Goal: Task Accomplishment & Management: Manage account settings

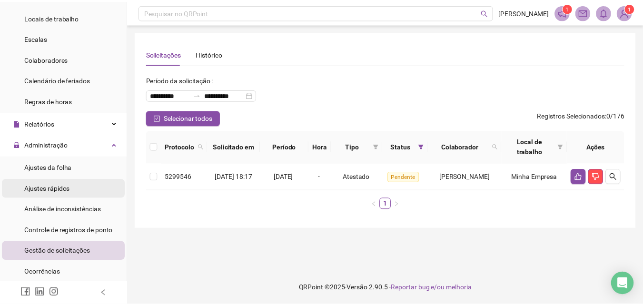
scroll to position [85, 0]
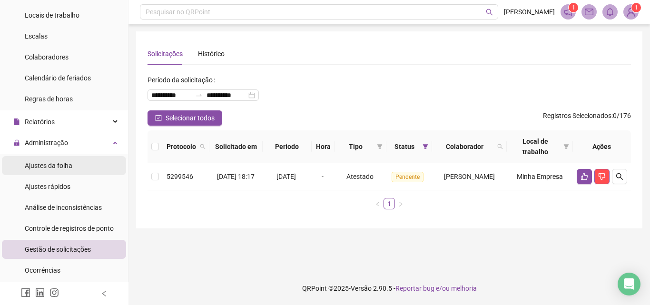
click at [42, 158] on div "Ajustes da folha" at bounding box center [49, 165] width 48 height 19
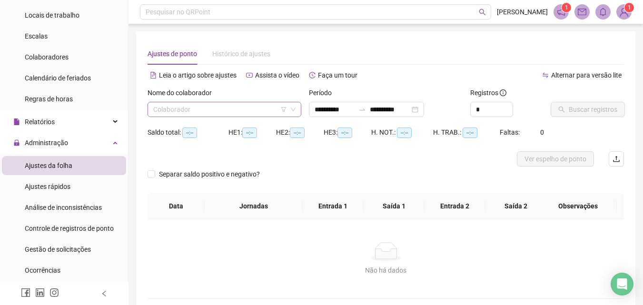
type input "**********"
click at [199, 109] on input "search" at bounding box center [220, 109] width 134 height 14
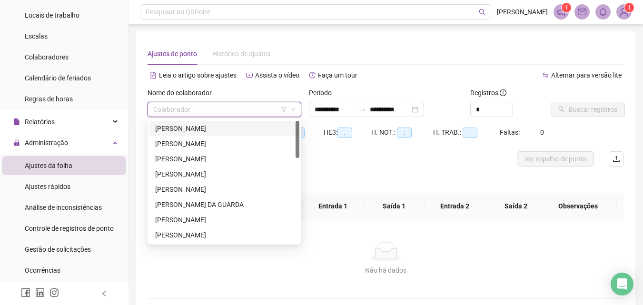
click at [194, 127] on div "[PERSON_NAME]" at bounding box center [224, 128] width 138 height 10
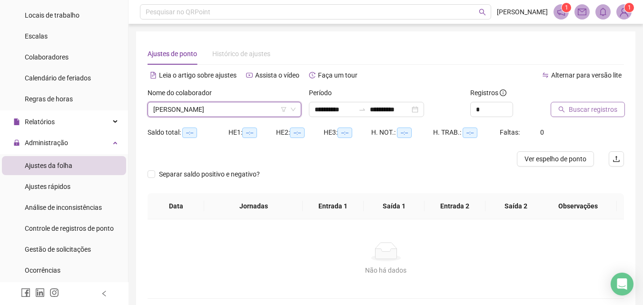
click at [587, 111] on span "Buscar registros" at bounding box center [592, 109] width 49 height 10
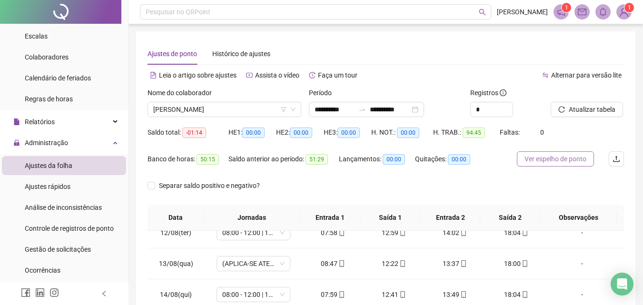
click at [559, 159] on span "Ver espelho de ponto" at bounding box center [555, 159] width 62 height 10
click at [243, 105] on span "[PERSON_NAME]" at bounding box center [224, 109] width 142 height 14
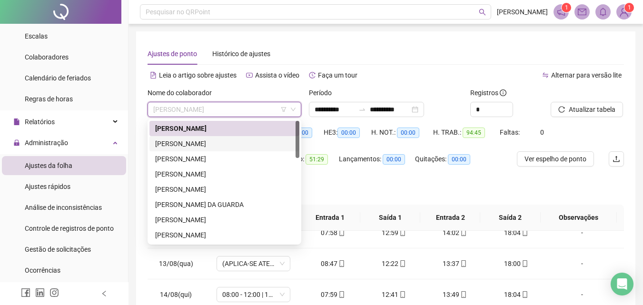
click at [187, 142] on div "[PERSON_NAME]" at bounding box center [224, 143] width 138 height 10
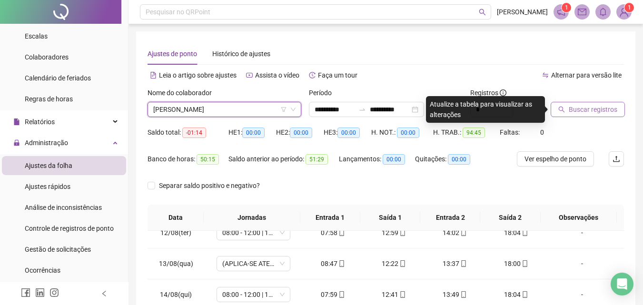
click at [584, 109] on span "Buscar registros" at bounding box center [592, 109] width 49 height 10
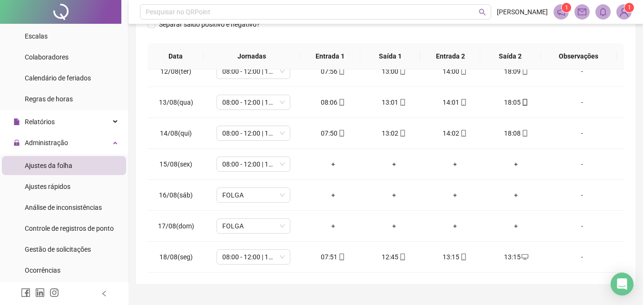
scroll to position [175, 0]
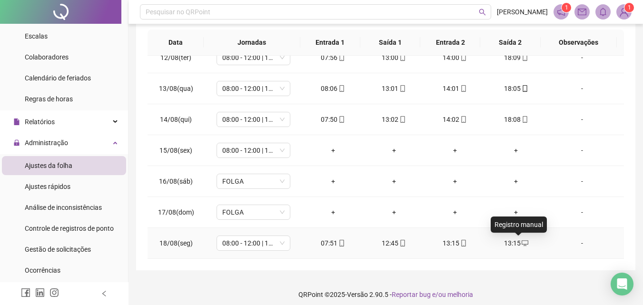
click at [521, 243] on icon "desktop" at bounding box center [524, 243] width 7 height 7
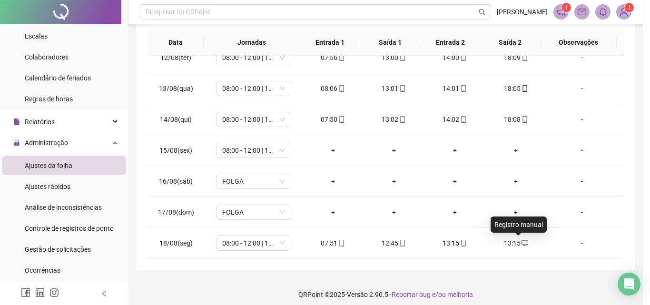
type input "**********"
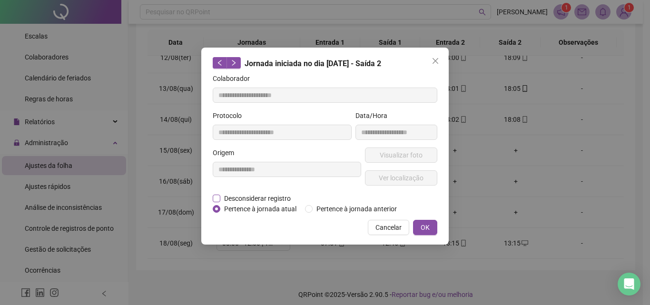
click at [241, 199] on span "Desconsiderar registro" at bounding box center [257, 198] width 74 height 10
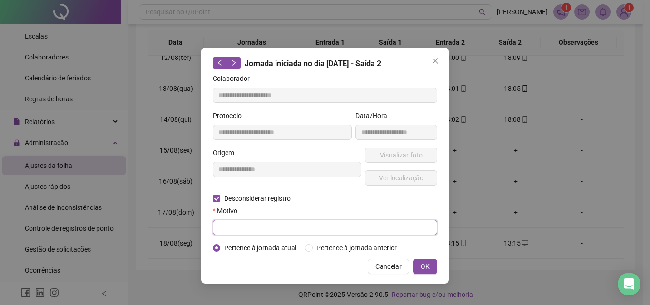
click at [237, 229] on input "text" at bounding box center [325, 227] width 225 height 15
type input "**********"
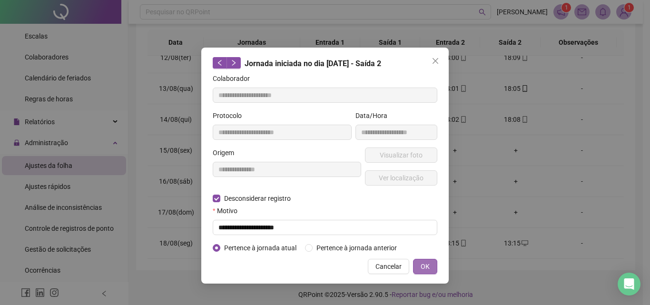
click at [425, 265] on span "OK" at bounding box center [424, 266] width 9 height 10
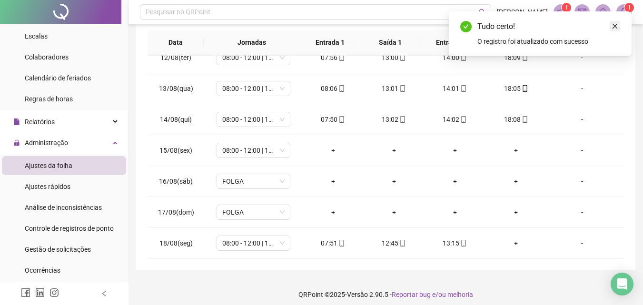
click at [617, 25] on icon "close" at bounding box center [614, 26] width 7 height 7
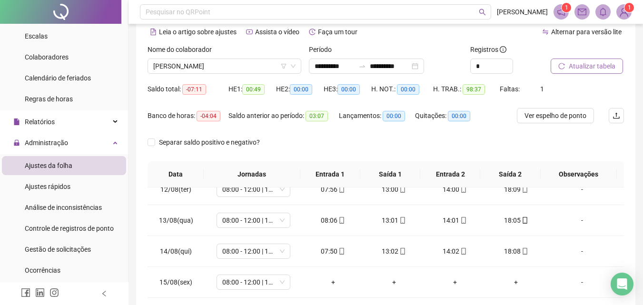
scroll to position [30, 0]
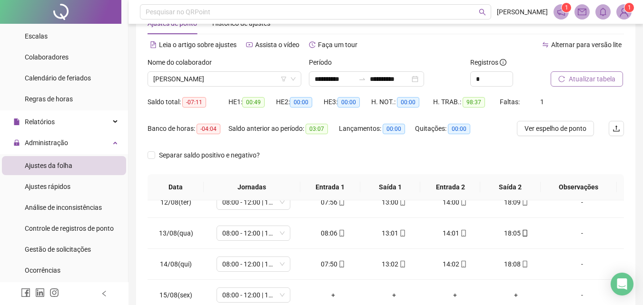
click at [595, 78] on span "Atualizar tabela" at bounding box center [591, 79] width 47 height 10
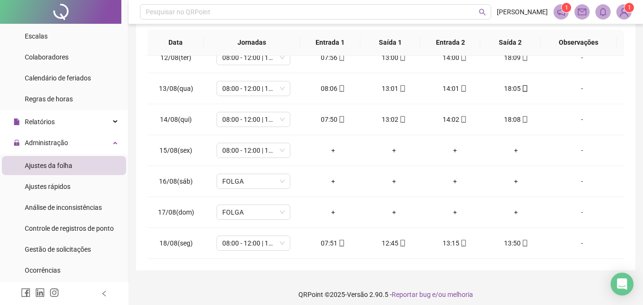
scroll to position [181, 0]
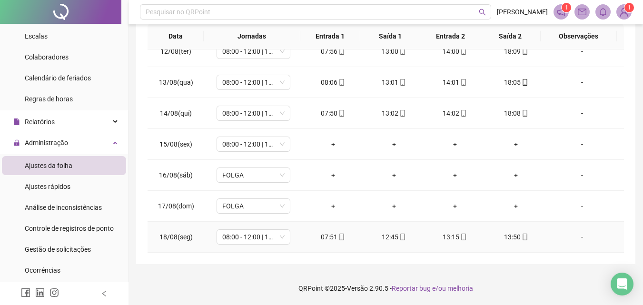
click at [514, 236] on div "13:50" at bounding box center [516, 237] width 46 height 10
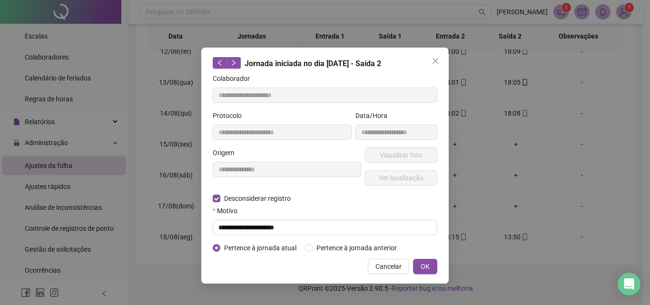
type input "**********"
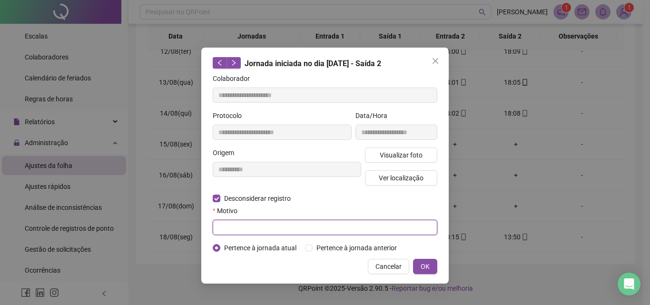
click at [241, 229] on input "text" at bounding box center [325, 227] width 225 height 15
type input "**********"
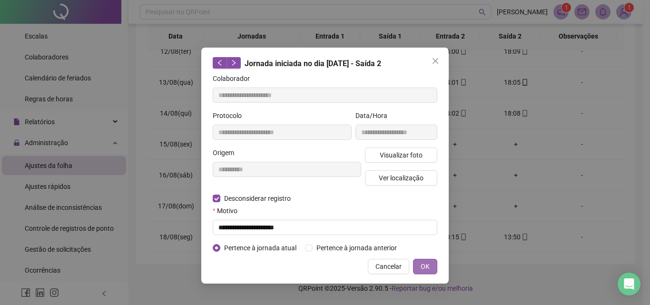
click at [428, 264] on span "OK" at bounding box center [424, 266] width 9 height 10
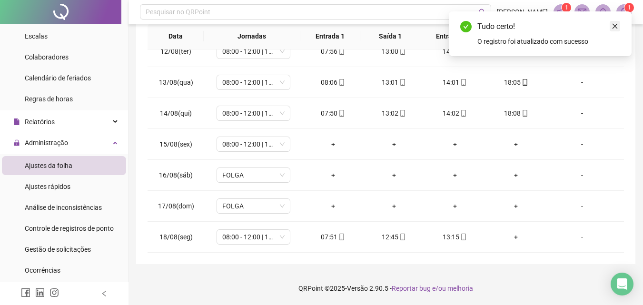
click at [615, 25] on icon "close" at bounding box center [614, 26] width 7 height 7
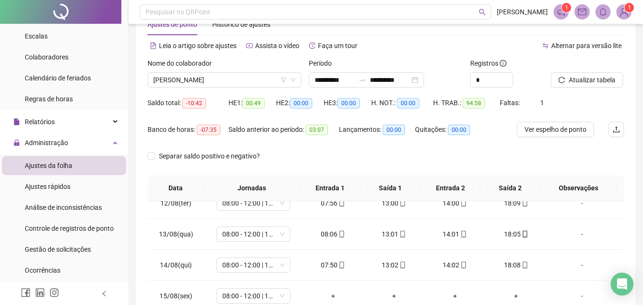
scroll to position [25, 0]
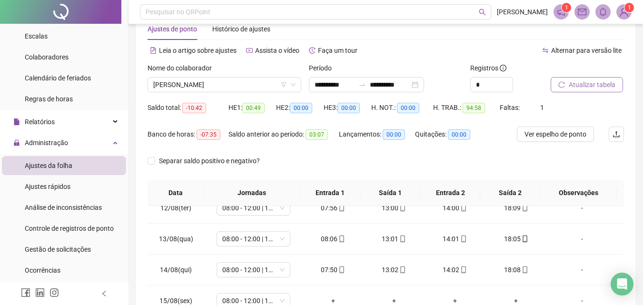
click at [588, 87] on span "Atualizar tabela" at bounding box center [591, 84] width 47 height 10
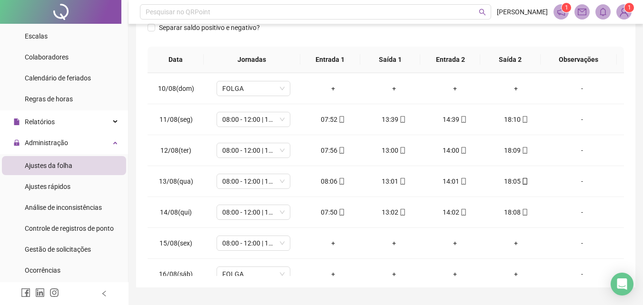
scroll to position [316, 0]
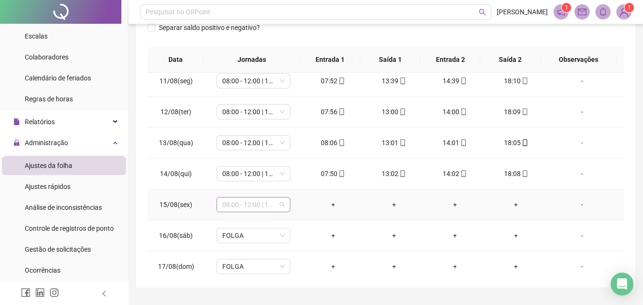
click at [255, 205] on span "08:00 - 12:00 | 13:00 - 17:00" at bounding box center [253, 204] width 62 height 14
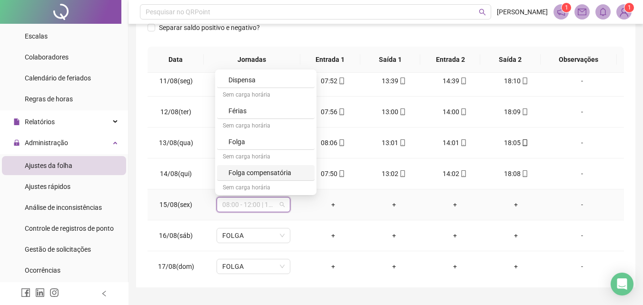
scroll to position [227, 0]
click at [238, 140] on div "Folga" at bounding box center [268, 145] width 80 height 10
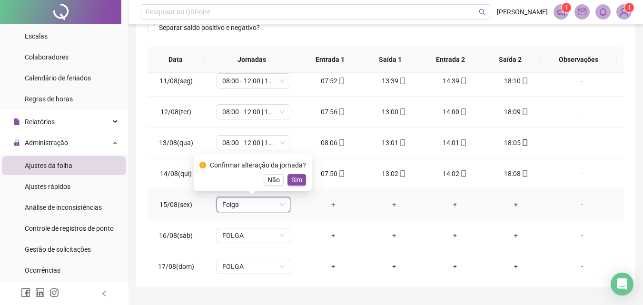
click at [296, 178] on span "Sim" at bounding box center [296, 180] width 11 height 10
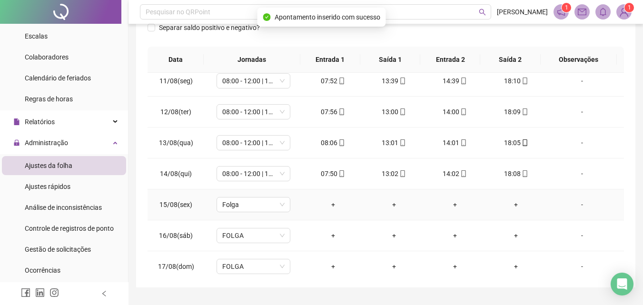
click at [577, 205] on div "-" at bounding box center [582, 204] width 56 height 10
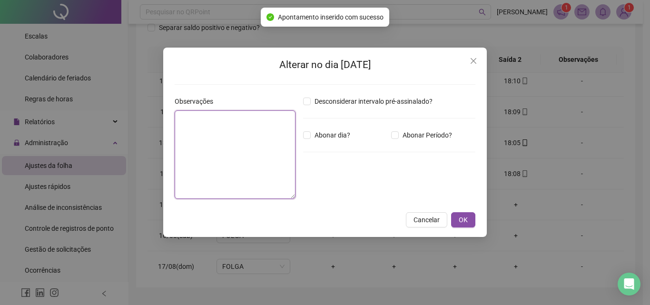
click at [226, 129] on textarea at bounding box center [235, 154] width 121 height 88
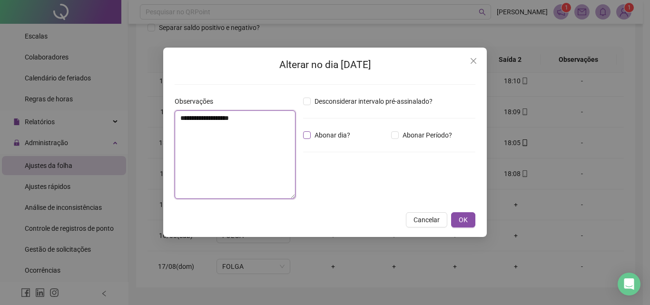
type textarea "**********"
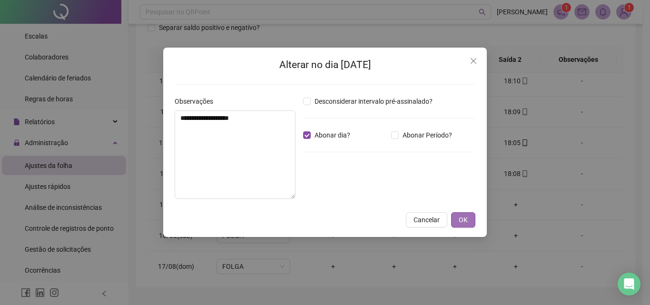
click at [456, 220] on button "OK" at bounding box center [463, 219] width 24 height 15
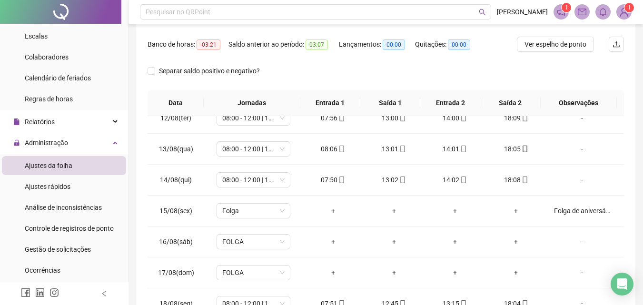
scroll to position [0, 0]
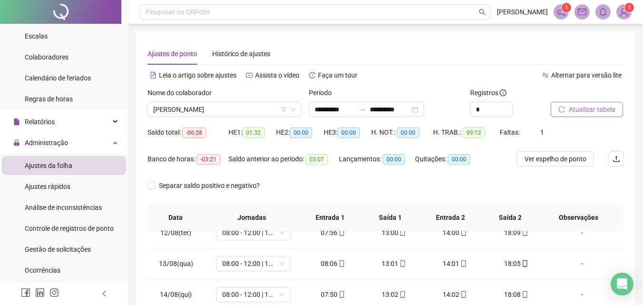
click at [574, 104] on span "Atualizar tabela" at bounding box center [591, 109] width 47 height 10
click at [554, 158] on span "Ver espelho de ponto" at bounding box center [555, 159] width 62 height 10
click at [211, 110] on span "[PERSON_NAME]" at bounding box center [224, 109] width 142 height 14
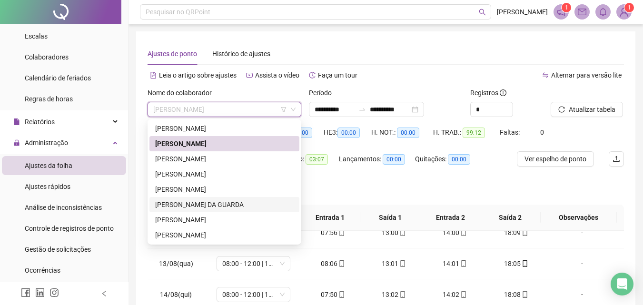
click at [182, 203] on div "[PERSON_NAME] DA GUARDA" at bounding box center [224, 204] width 138 height 10
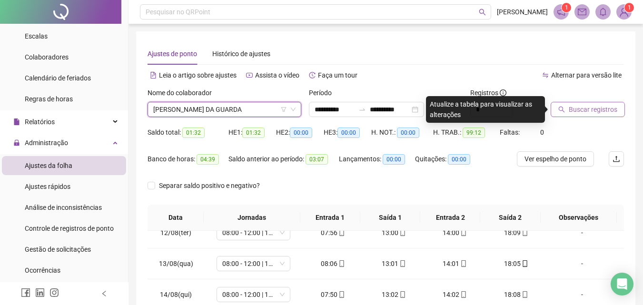
click at [579, 107] on span "Buscar registros" at bounding box center [592, 109] width 49 height 10
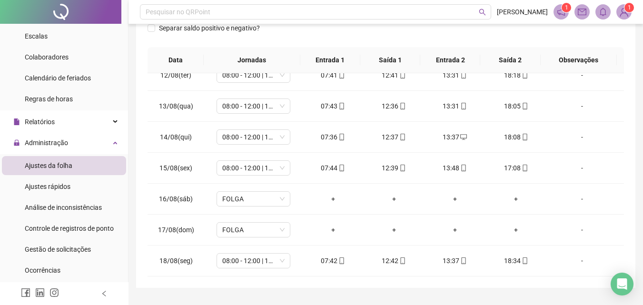
scroll to position [181, 0]
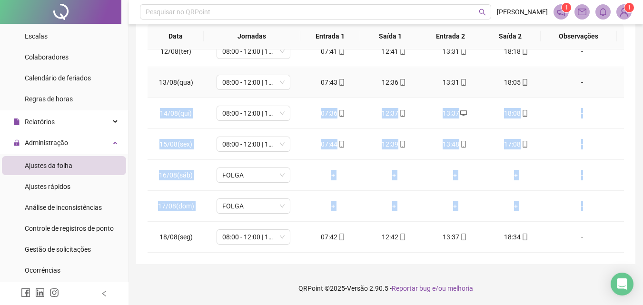
drag, startPoint x: 616, startPoint y: 197, endPoint x: 614, endPoint y: 87, distance: 110.8
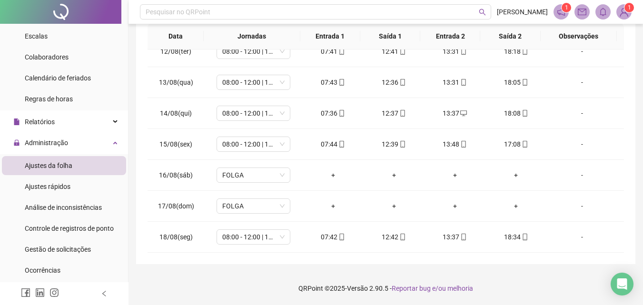
click at [631, 103] on div "**********" at bounding box center [385, 57] width 499 height 414
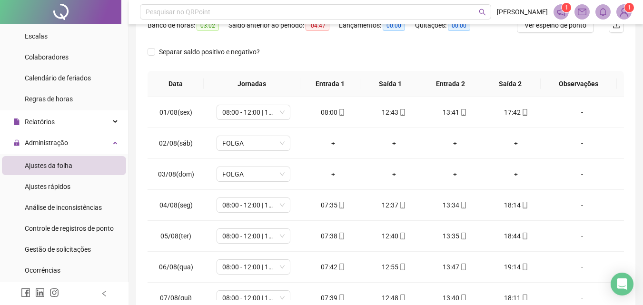
scroll to position [0, 0]
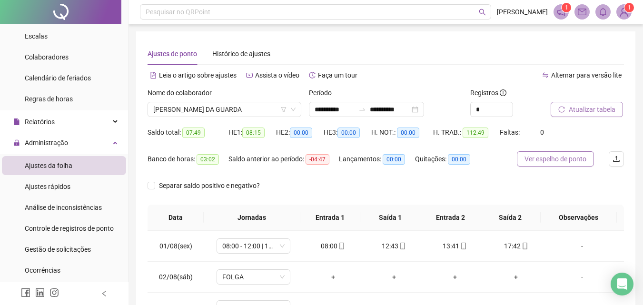
click at [558, 157] on span "Ver espelho de ponto" at bounding box center [555, 159] width 62 height 10
click at [206, 110] on span "[PERSON_NAME] DA GUARDA" at bounding box center [224, 109] width 142 height 14
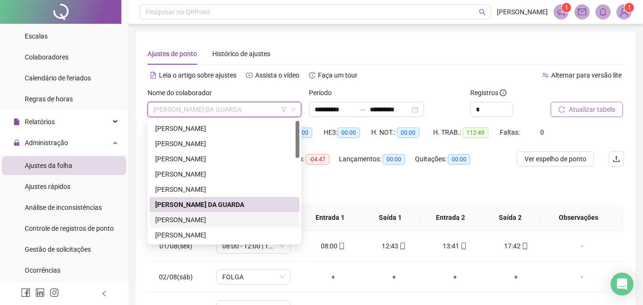
click at [197, 217] on div "[PERSON_NAME]" at bounding box center [224, 220] width 138 height 10
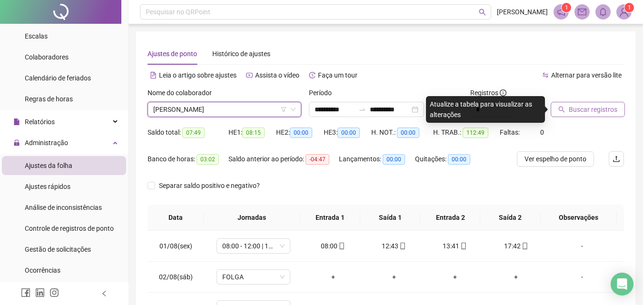
click at [580, 109] on span "Buscar registros" at bounding box center [592, 109] width 49 height 10
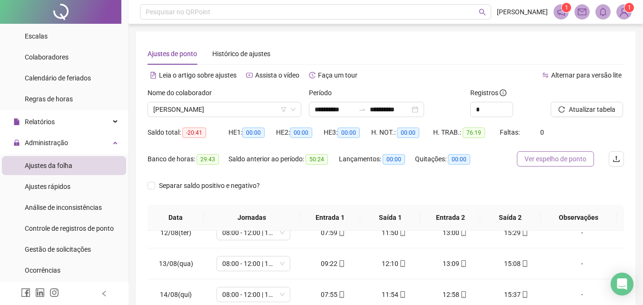
click at [557, 156] on span "Ver espelho de ponto" at bounding box center [555, 159] width 62 height 10
click at [216, 108] on span "[PERSON_NAME]" at bounding box center [224, 109] width 142 height 14
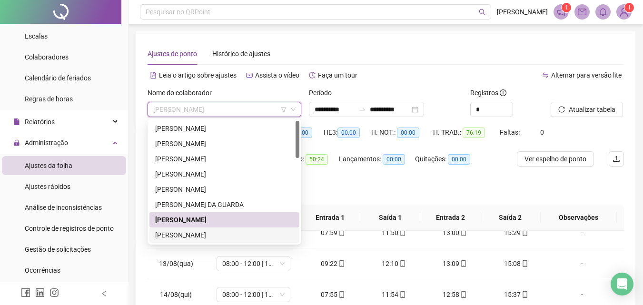
click at [174, 232] on div "[PERSON_NAME]" at bounding box center [224, 235] width 138 height 10
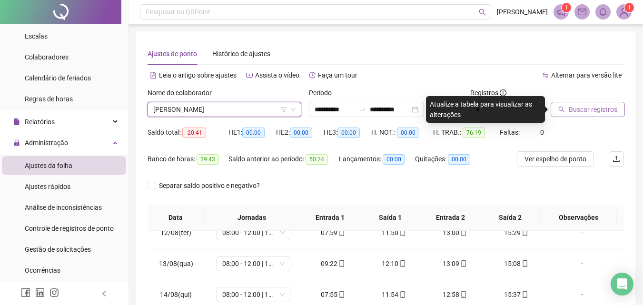
click at [582, 114] on span "Buscar registros" at bounding box center [592, 109] width 49 height 10
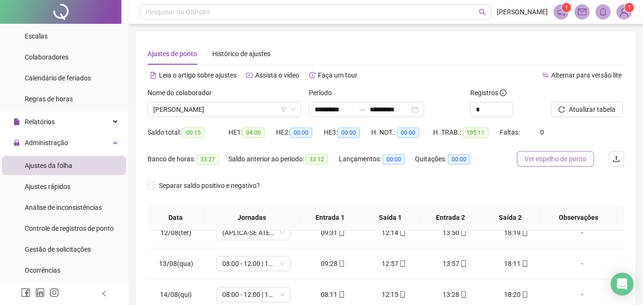
click at [547, 158] on span "Ver espelho de ponto" at bounding box center [555, 159] width 62 height 10
click at [216, 105] on span "[PERSON_NAME]" at bounding box center [224, 109] width 142 height 14
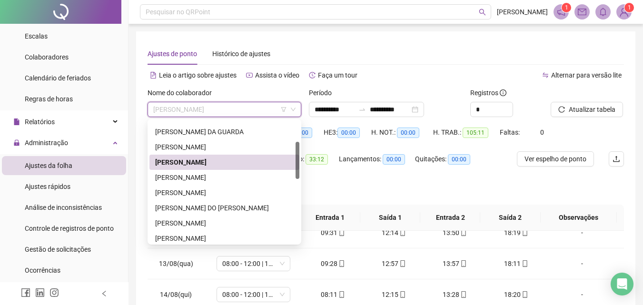
drag, startPoint x: 298, startPoint y: 151, endPoint x: 299, endPoint y: 175, distance: 24.3
click at [299, 175] on div "256175 286548 256176 [PERSON_NAME] DA GUARDA [PERSON_NAME] [PERSON_NAME] DO [PE…" at bounding box center [224, 182] width 154 height 126
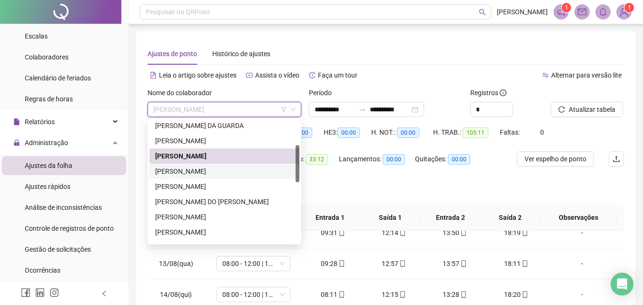
click at [239, 167] on div "[PERSON_NAME]" at bounding box center [224, 171] width 138 height 10
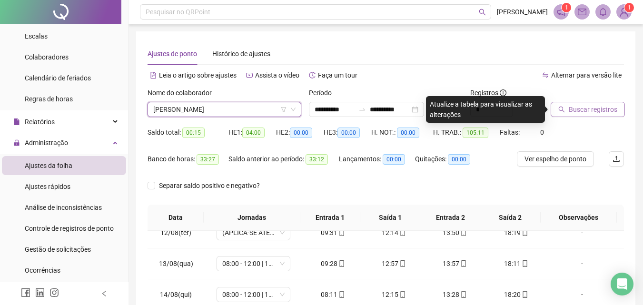
click at [579, 105] on span "Buscar registros" at bounding box center [592, 109] width 49 height 10
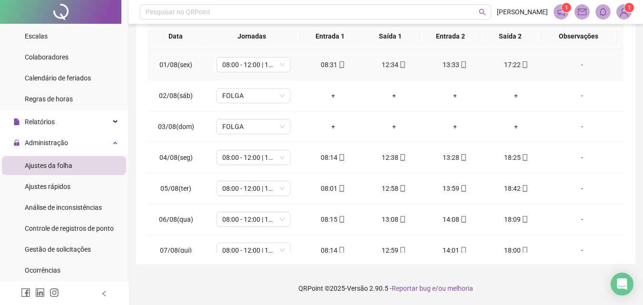
scroll to position [0, 0]
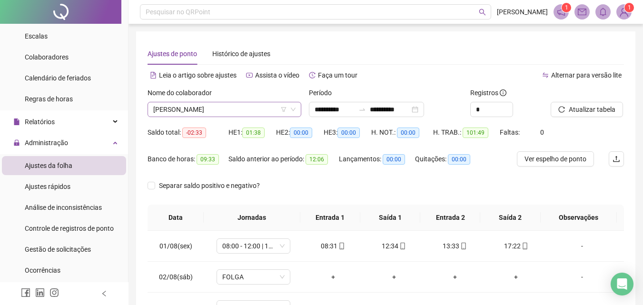
click at [206, 114] on span "[PERSON_NAME]" at bounding box center [224, 109] width 142 height 14
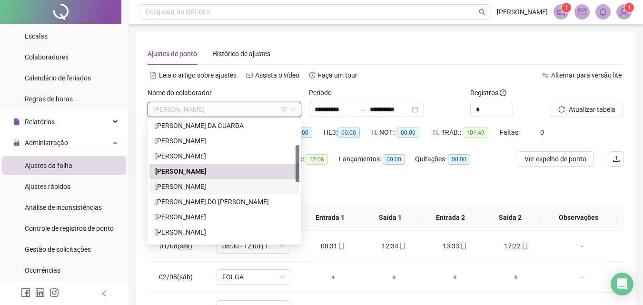
drag, startPoint x: 212, startPoint y: 185, endPoint x: 231, endPoint y: 180, distance: 19.9
click at [213, 185] on div "[PERSON_NAME]" at bounding box center [224, 186] width 138 height 10
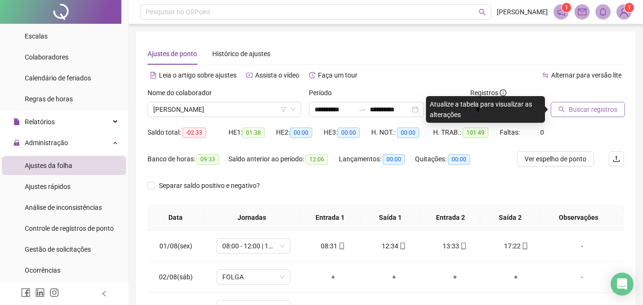
click at [599, 107] on span "Buscar registros" at bounding box center [592, 109] width 49 height 10
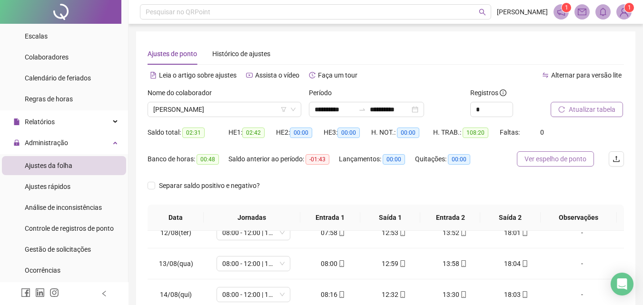
click at [544, 159] on span "Ver espelho de ponto" at bounding box center [555, 159] width 62 height 10
click at [203, 112] on span "[PERSON_NAME]" at bounding box center [224, 109] width 142 height 14
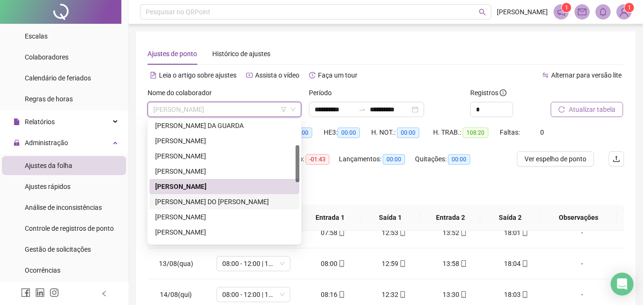
click at [176, 202] on div "[PERSON_NAME] DO [PERSON_NAME]" at bounding box center [224, 201] width 138 height 10
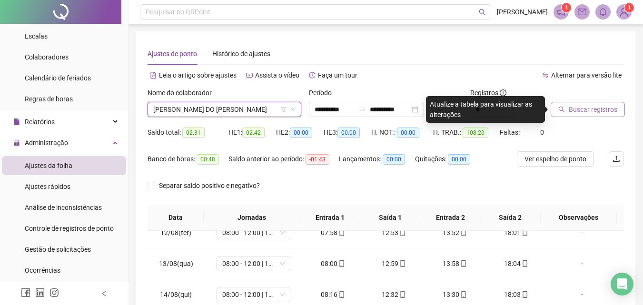
click at [589, 109] on span "Buscar registros" at bounding box center [592, 109] width 49 height 10
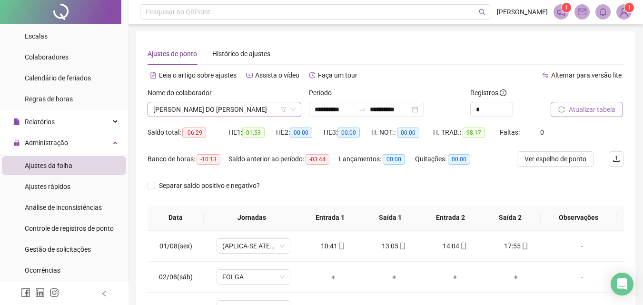
click at [228, 116] on div "[PERSON_NAME] DO [PERSON_NAME]" at bounding box center [224, 109] width 154 height 15
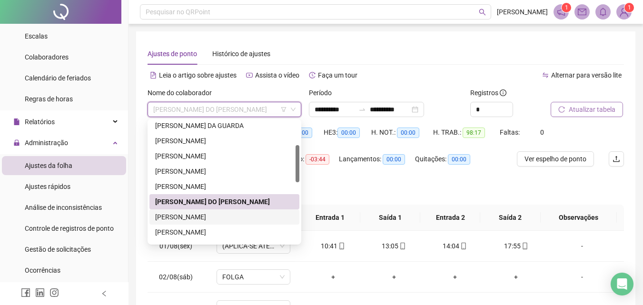
click at [201, 214] on div "[PERSON_NAME]" at bounding box center [224, 217] width 138 height 10
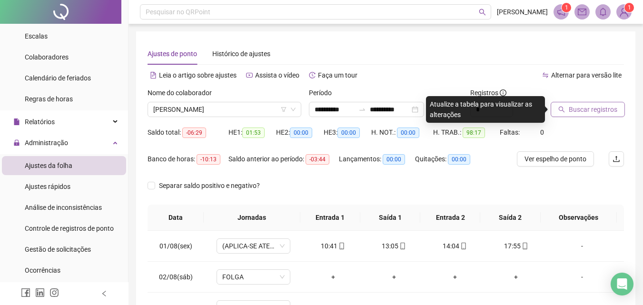
click at [588, 109] on span "Buscar registros" at bounding box center [592, 109] width 49 height 10
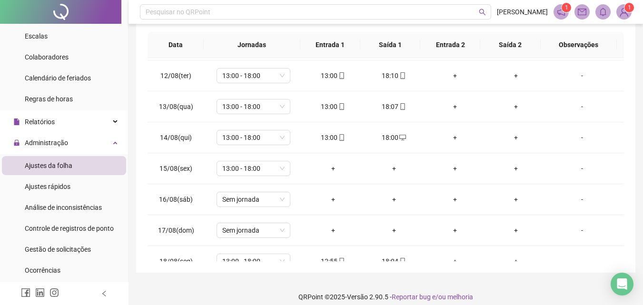
scroll to position [353, 0]
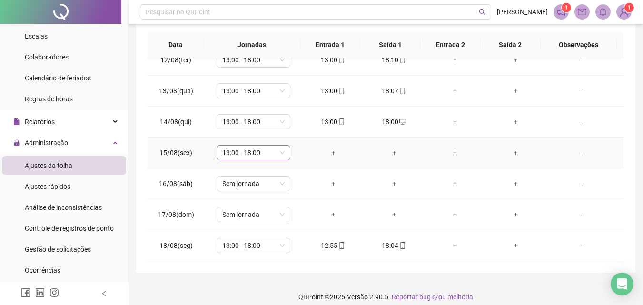
click at [265, 155] on span "13:00 - 18:00" at bounding box center [253, 153] width 62 height 14
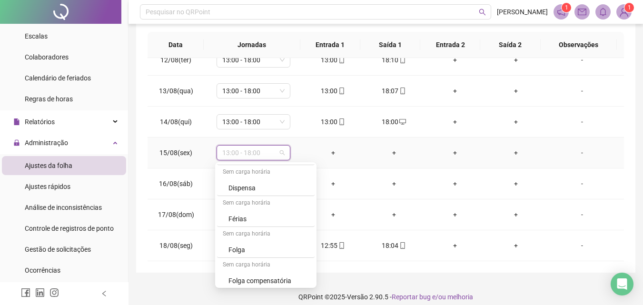
scroll to position [249, 0]
click at [267, 242] on div "Folga compensatória" at bounding box center [268, 247] width 80 height 10
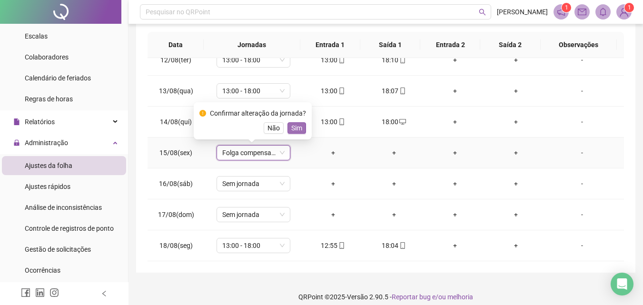
click at [295, 127] on span "Sim" at bounding box center [296, 128] width 11 height 10
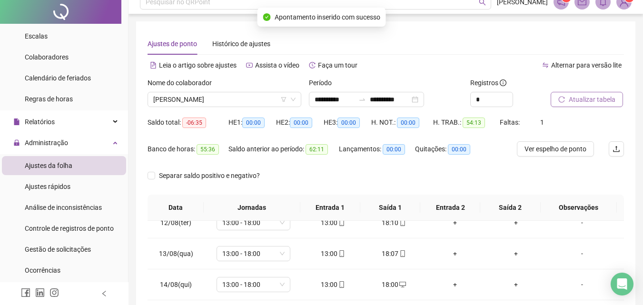
scroll to position [0, 0]
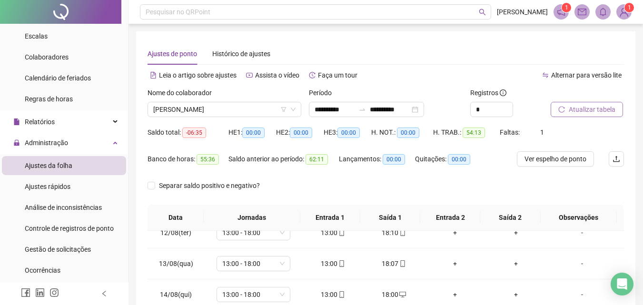
click at [581, 107] on span "Atualizar tabela" at bounding box center [591, 109] width 47 height 10
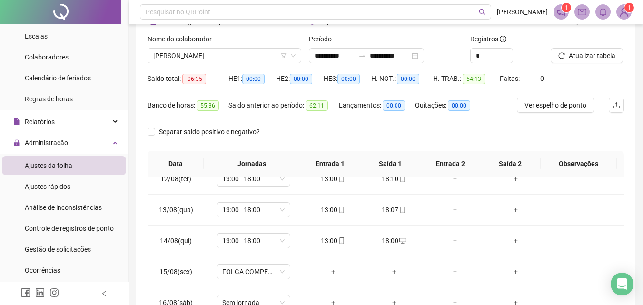
scroll to position [181, 0]
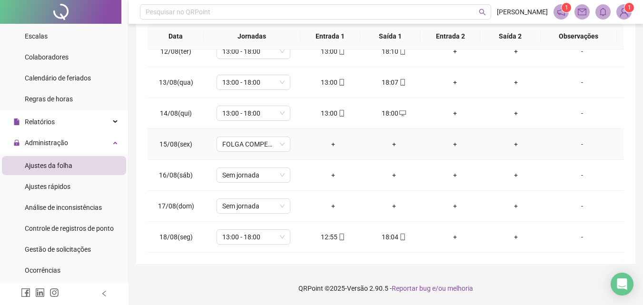
click at [577, 145] on div "-" at bounding box center [582, 144] width 56 height 10
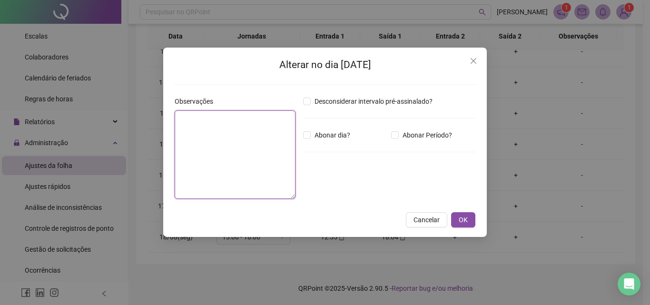
click at [228, 138] on textarea at bounding box center [235, 154] width 121 height 88
type textarea "*"
type textarea "**********"
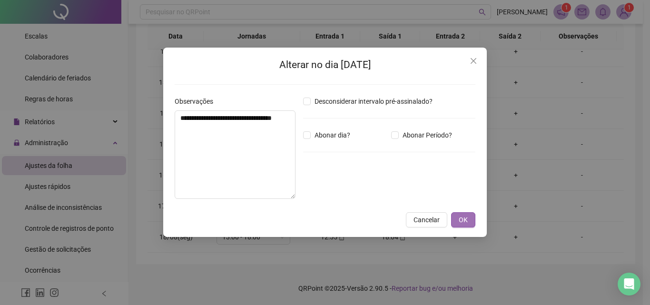
click at [469, 220] on button "OK" at bounding box center [463, 219] width 24 height 15
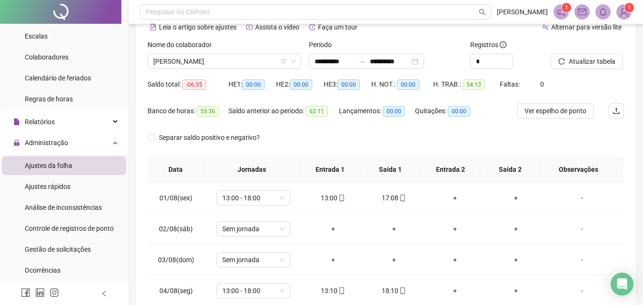
scroll to position [41, 0]
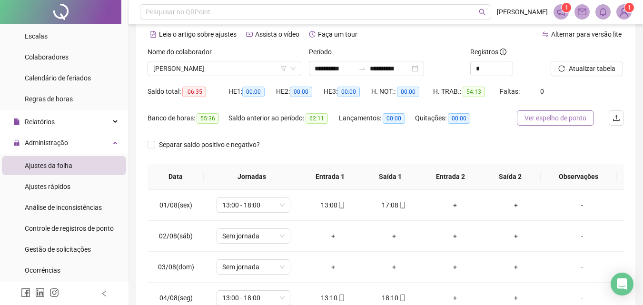
click at [559, 119] on span "Ver espelho de ponto" at bounding box center [555, 118] width 62 height 10
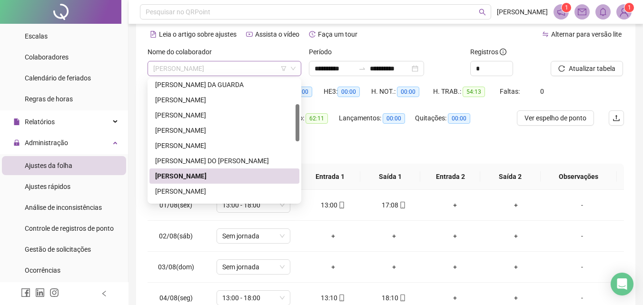
click at [211, 68] on span "[PERSON_NAME]" at bounding box center [224, 68] width 142 height 14
click at [196, 189] on div "[PERSON_NAME]" at bounding box center [224, 191] width 138 height 10
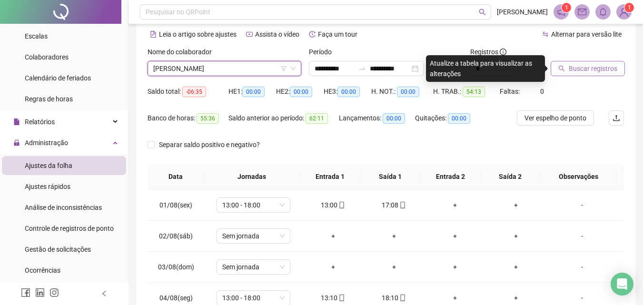
click at [587, 69] on span "Buscar registros" at bounding box center [592, 68] width 49 height 10
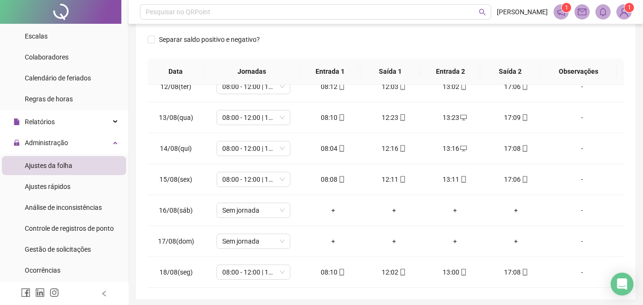
scroll to position [0, 0]
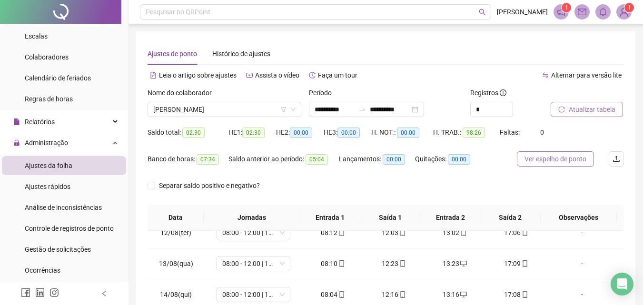
click at [549, 159] on span "Ver espelho de ponto" at bounding box center [555, 159] width 62 height 10
click at [214, 112] on span "[PERSON_NAME]" at bounding box center [224, 109] width 142 height 14
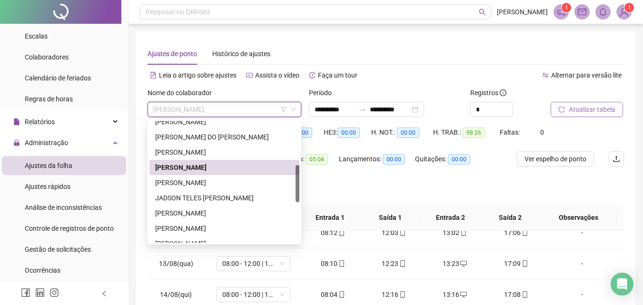
scroll to position [144, 0]
drag, startPoint x: 298, startPoint y: 166, endPoint x: 296, endPoint y: 186, distance: 20.1
click at [296, 186] on div at bounding box center [297, 183] width 4 height 37
click at [210, 180] on div "[PERSON_NAME]" at bounding box center [224, 182] width 138 height 10
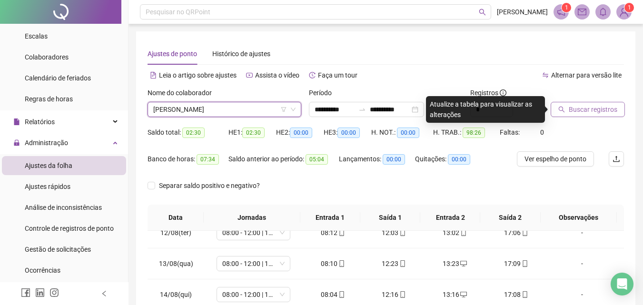
click at [577, 109] on span "Buscar registros" at bounding box center [592, 109] width 49 height 10
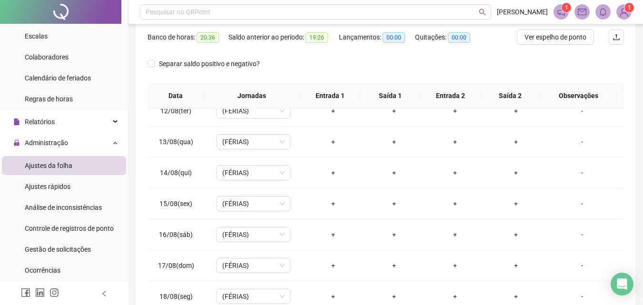
scroll to position [0, 0]
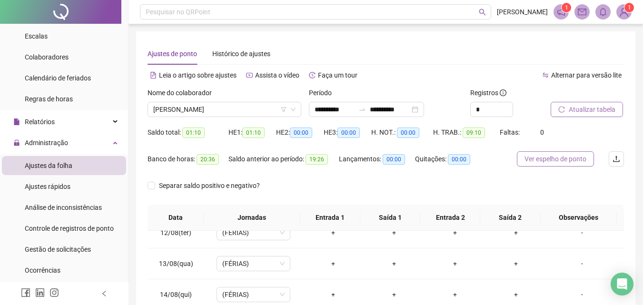
click at [558, 161] on span "Ver espelho de ponto" at bounding box center [555, 159] width 62 height 10
click at [219, 107] on span "[PERSON_NAME]" at bounding box center [224, 109] width 142 height 14
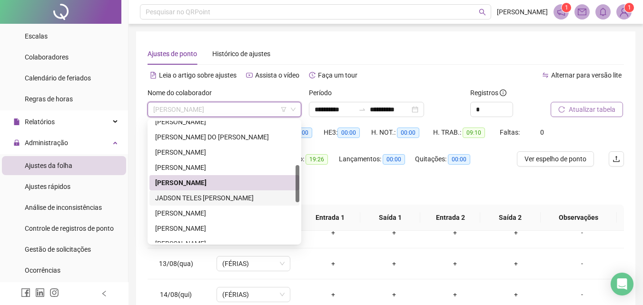
click at [177, 199] on div "JADSON TELES [PERSON_NAME]" at bounding box center [224, 198] width 138 height 10
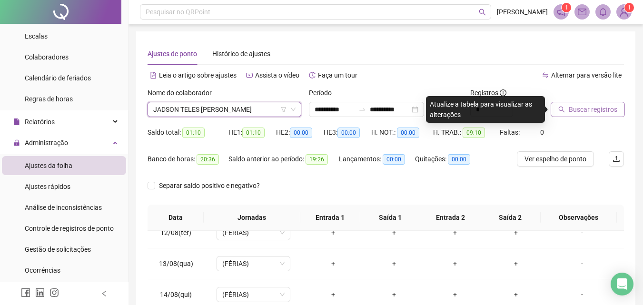
click at [586, 107] on span "Buscar registros" at bounding box center [592, 109] width 49 height 10
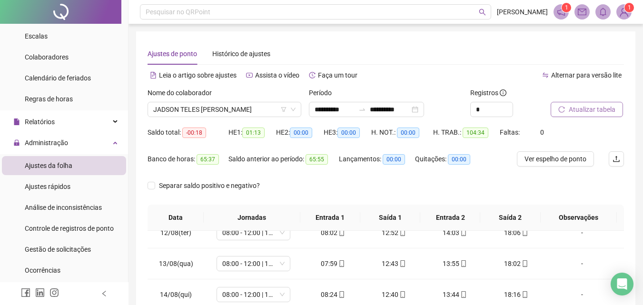
click at [574, 109] on span "Atualizar tabela" at bounding box center [591, 109] width 47 height 10
click at [550, 159] on span "Ver espelho de ponto" at bounding box center [555, 159] width 62 height 10
click at [223, 108] on span "JADSON TELES [PERSON_NAME]" at bounding box center [224, 109] width 142 height 14
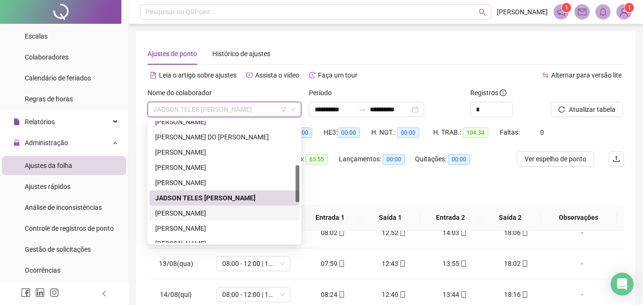
click at [178, 214] on div "[PERSON_NAME]" at bounding box center [224, 213] width 138 height 10
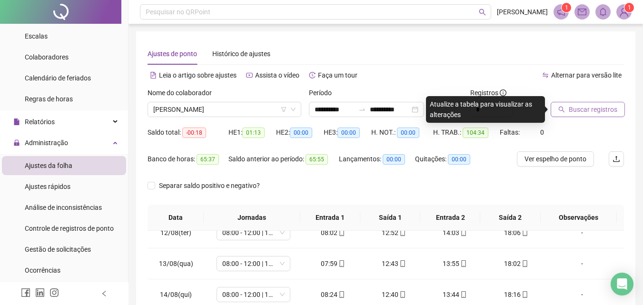
click at [577, 108] on span "Buscar registros" at bounding box center [592, 109] width 49 height 10
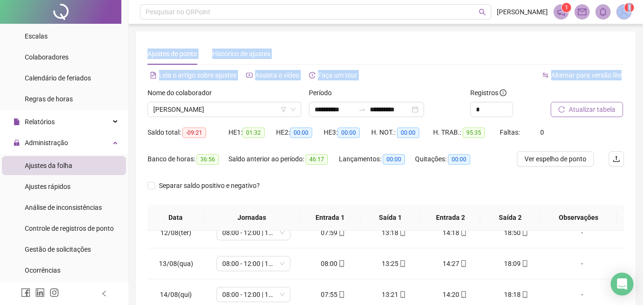
drag, startPoint x: 643, startPoint y: 21, endPoint x: 649, endPoint y: 88, distance: 66.9
click at [643, 87] on html "**********" at bounding box center [321, 152] width 643 height 305
click at [625, 86] on div "**********" at bounding box center [385, 238] width 499 height 414
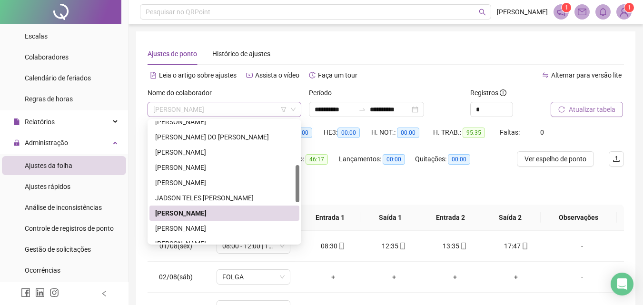
click at [203, 109] on span "[PERSON_NAME]" at bounding box center [224, 109] width 142 height 14
click at [198, 225] on div "[PERSON_NAME]" at bounding box center [224, 228] width 138 height 10
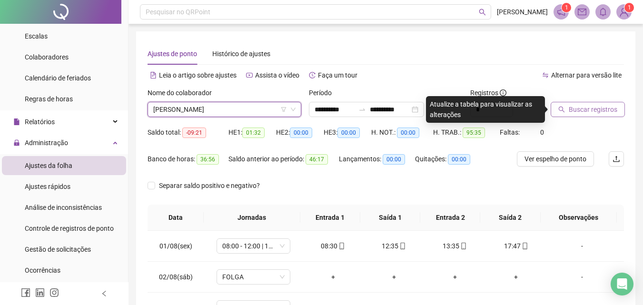
click at [575, 103] on button "Buscar registros" at bounding box center [587, 109] width 74 height 15
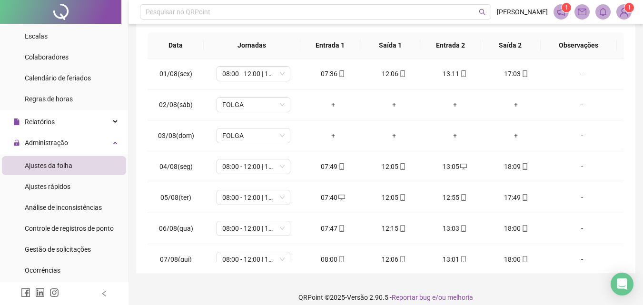
scroll to position [77, 0]
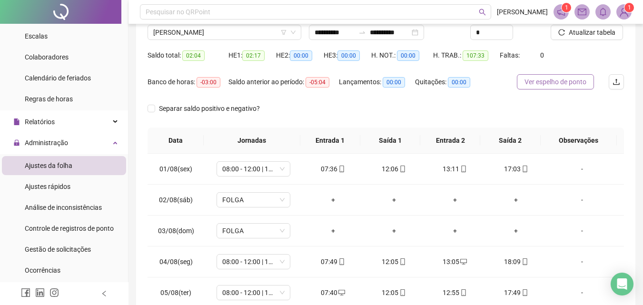
click at [560, 81] on span "Ver espelho de ponto" at bounding box center [555, 82] width 62 height 10
click at [199, 28] on span "[PERSON_NAME]" at bounding box center [224, 32] width 142 height 14
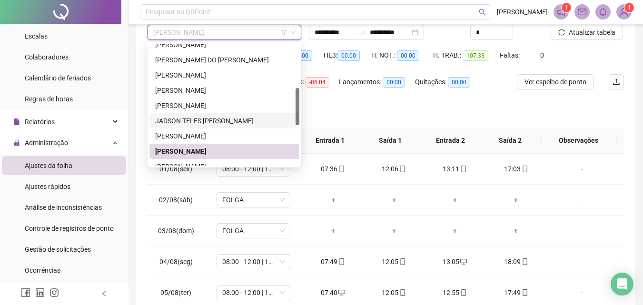
drag, startPoint x: 294, startPoint y: 115, endPoint x: 295, endPoint y: 127, distance: 12.4
click at [295, 127] on div "JADSON TELES [PERSON_NAME]" at bounding box center [224, 120] width 150 height 15
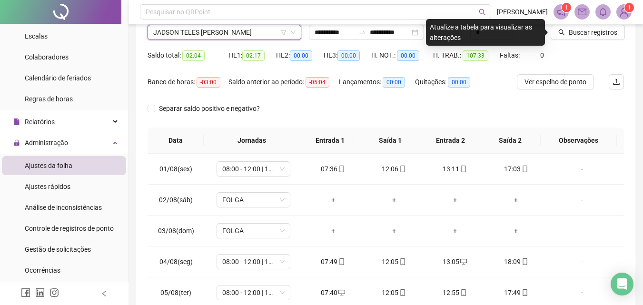
click at [217, 32] on span "JADSON TELES [PERSON_NAME]" at bounding box center [224, 32] width 142 height 14
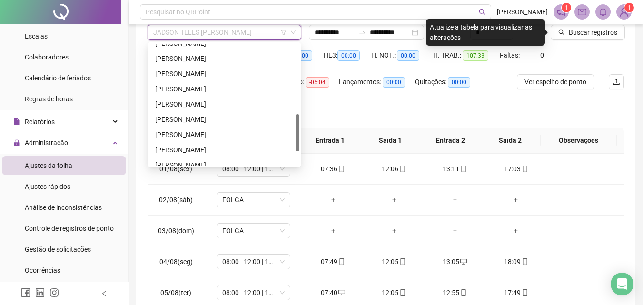
drag, startPoint x: 297, startPoint y: 115, endPoint x: 296, endPoint y: 142, distance: 27.1
click at [296, 142] on div at bounding box center [297, 132] width 4 height 37
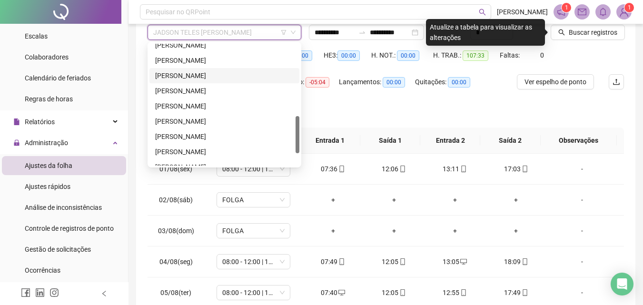
click at [194, 71] on div "[PERSON_NAME]" at bounding box center [224, 75] width 138 height 10
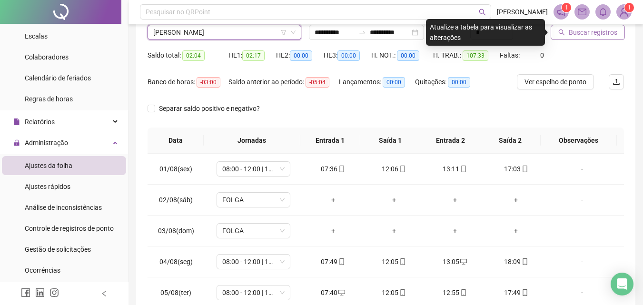
click at [590, 37] on span "Buscar registros" at bounding box center [592, 32] width 49 height 10
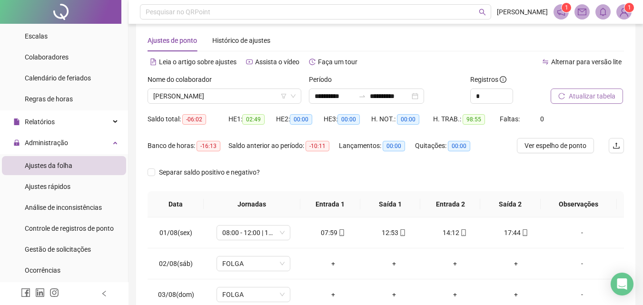
scroll to position [0, 0]
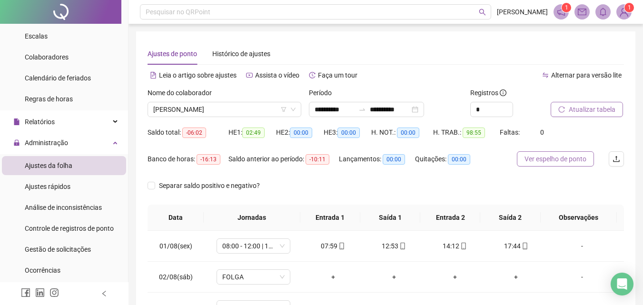
click at [550, 157] on span "Ver espelho de ponto" at bounding box center [555, 159] width 62 height 10
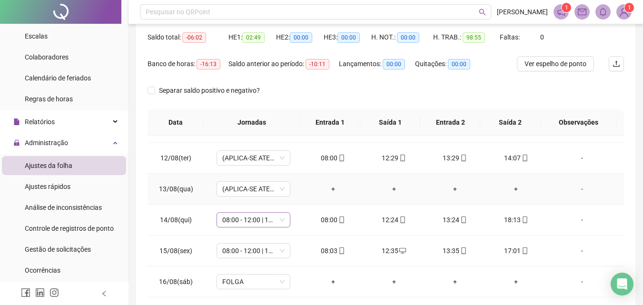
scroll to position [353, 0]
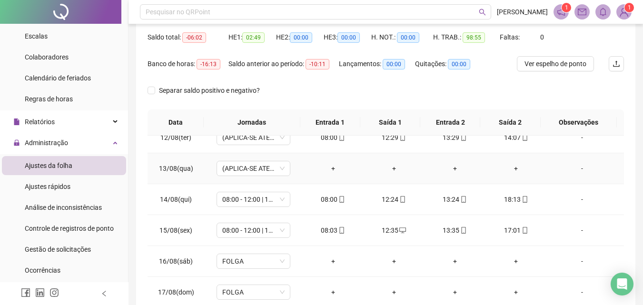
click at [577, 169] on div "-" at bounding box center [582, 168] width 56 height 10
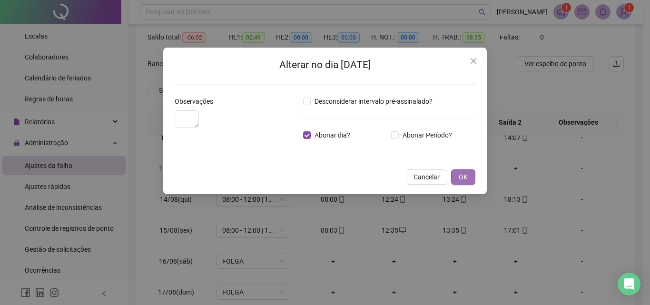
click at [460, 182] on span "OK" at bounding box center [463, 177] width 9 height 10
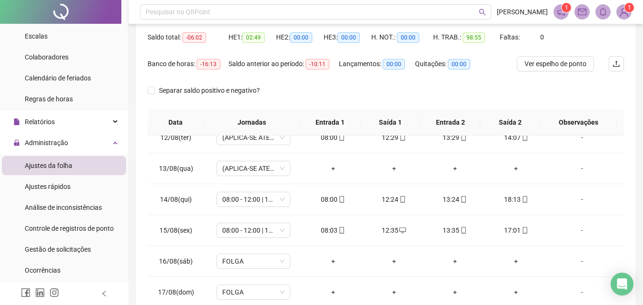
scroll to position [0, 0]
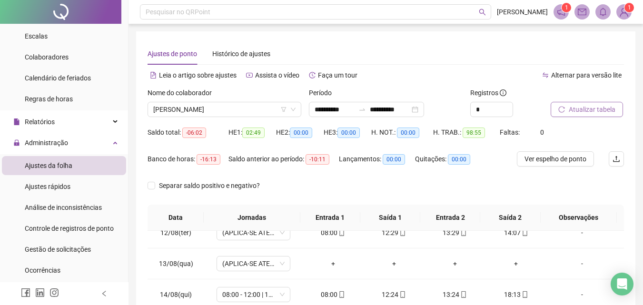
click at [581, 107] on span "Atualizar tabela" at bounding box center [591, 109] width 47 height 10
click at [556, 158] on span "Ver espelho de ponto" at bounding box center [555, 159] width 62 height 10
click at [216, 107] on span "[PERSON_NAME]" at bounding box center [224, 109] width 142 height 14
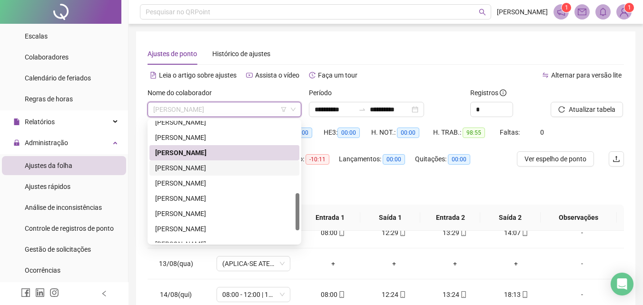
click at [184, 166] on div "[PERSON_NAME]" at bounding box center [224, 168] width 138 height 10
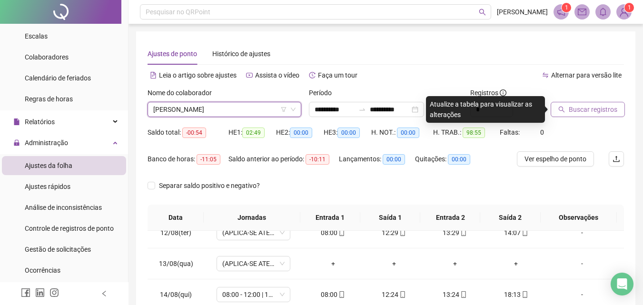
click at [583, 104] on button "Buscar registros" at bounding box center [587, 109] width 74 height 15
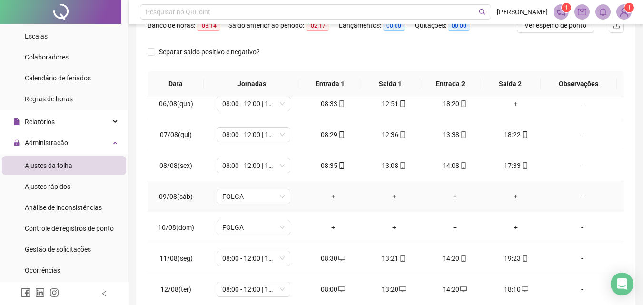
scroll to position [20, 0]
